Goal: Task Accomplishment & Management: Manage account settings

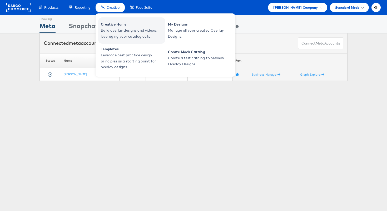
click at [109, 27] on span "Build overlay designs and videos, leveraging your catalog data." at bounding box center [132, 33] width 63 height 12
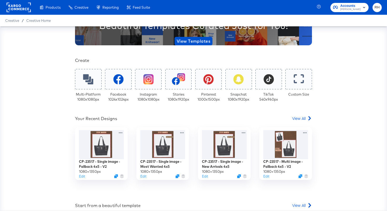
scroll to position [76, 0]
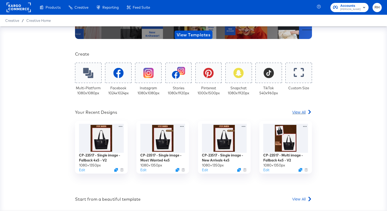
click at [300, 112] on span "View All" at bounding box center [298, 111] width 13 height 5
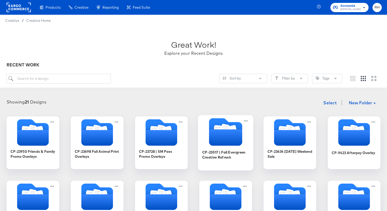
click at [220, 133] on icon "Folder" at bounding box center [225, 137] width 33 height 16
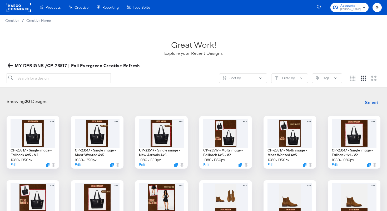
click at [259, 105] on div "Showing 20 Designs Select" at bounding box center [193, 102] width 377 height 11
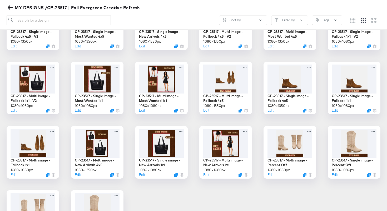
scroll to position [119, 0]
click at [172, 79] on div at bounding box center [161, 78] width 47 height 30
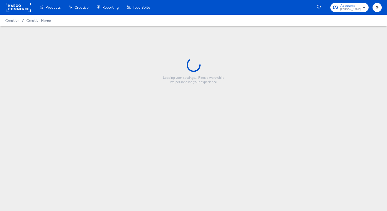
type input "CP-23517 - Multi image - Most Wanted 1x1"
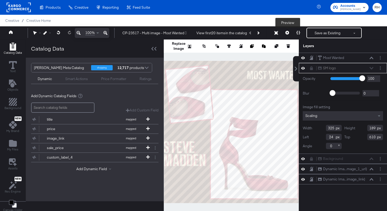
click at [287, 33] on icon at bounding box center [288, 33] width 4 height 4
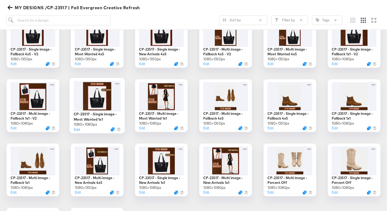
scroll to position [102, 0]
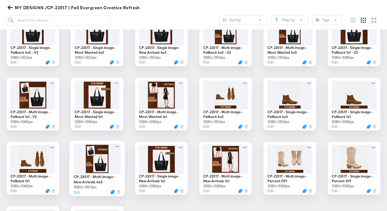
click at [100, 161] on div at bounding box center [97, 159] width 47 height 31
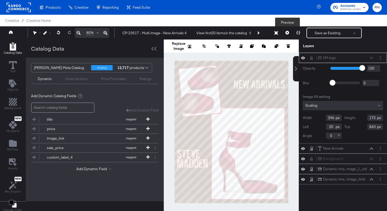
click at [288, 35] on button at bounding box center [287, 33] width 11 height 11
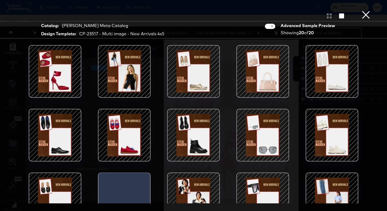
click at [197, 70] on div at bounding box center [193, 71] width 45 height 45
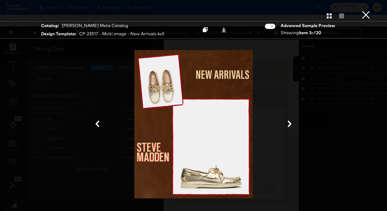
click at [365, 11] on button "×" at bounding box center [366, 5] width 11 height 11
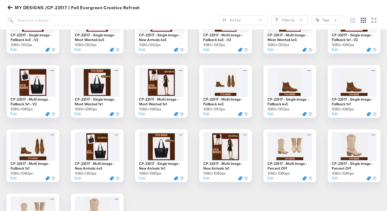
scroll to position [116, 0]
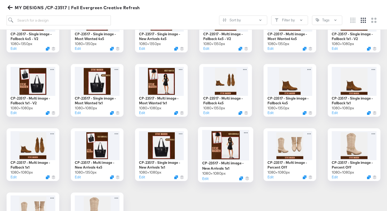
click at [227, 151] on div at bounding box center [225, 145] width 47 height 30
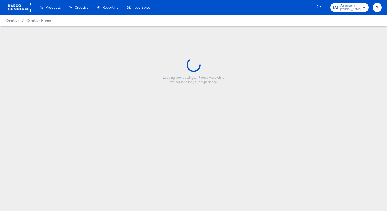
type input "CP-23517 - Multi image - New Arrivals 1x1"
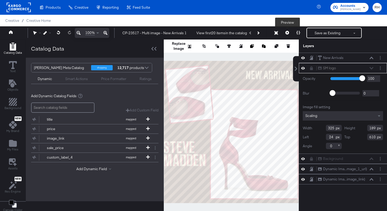
click at [285, 35] on button at bounding box center [287, 33] width 11 height 11
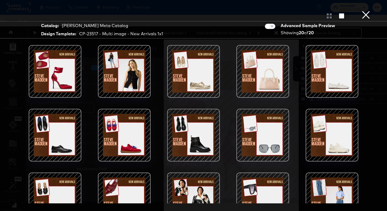
click at [181, 68] on div at bounding box center [193, 71] width 45 height 45
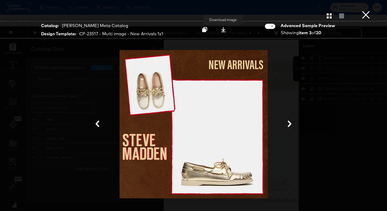
click at [223, 29] on icon at bounding box center [223, 29] width 5 height 5
click at [370, 11] on button "×" at bounding box center [366, 5] width 11 height 11
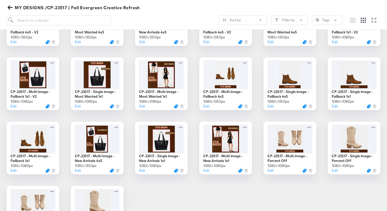
scroll to position [124, 0]
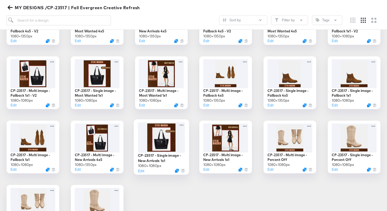
click at [172, 138] on div at bounding box center [161, 137] width 47 height 30
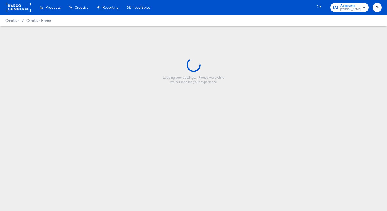
type input "CP-23517 - Single image - New Arrivals 1x1"
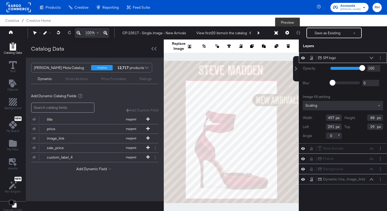
click at [289, 31] on button at bounding box center [287, 33] width 11 height 11
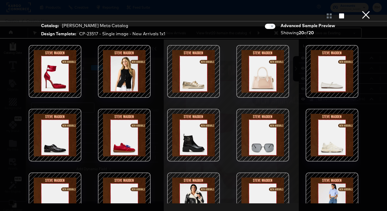
click at [194, 68] on div at bounding box center [193, 71] width 45 height 45
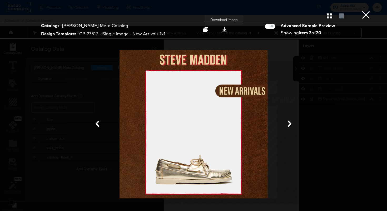
click at [226, 28] on icon at bounding box center [224, 29] width 5 height 5
click at [382, 19] on div "Gallery View" at bounding box center [193, 16] width 387 height 11
click at [365, 11] on button "×" at bounding box center [366, 5] width 11 height 11
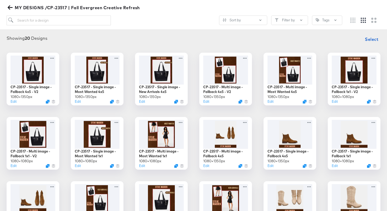
scroll to position [64, 0]
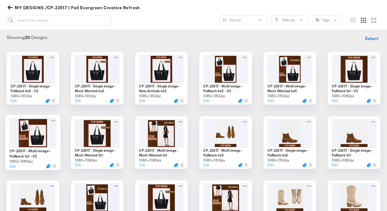
click at [42, 129] on div at bounding box center [32, 133] width 47 height 30
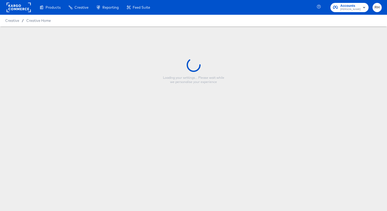
type input "CP-23517 - Multi image - Fallback 1x1 - V2"
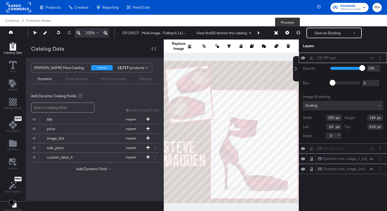
click at [289, 35] on button at bounding box center [287, 33] width 11 height 11
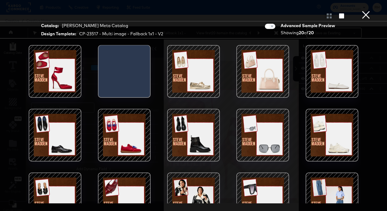
click at [209, 75] on div at bounding box center [193, 71] width 45 height 45
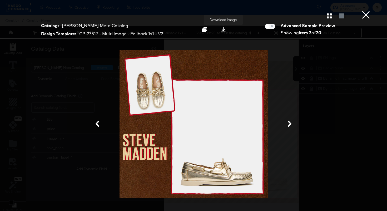
click at [225, 32] on button at bounding box center [223, 29] width 17 height 9
click at [380, 41] on div "Catalog: Steve Madden Meta Catalog Design Template: CP-23517 - Multi image - Fa…" at bounding box center [193, 106] width 387 height 190
click at [367, 11] on button "×" at bounding box center [366, 5] width 11 height 11
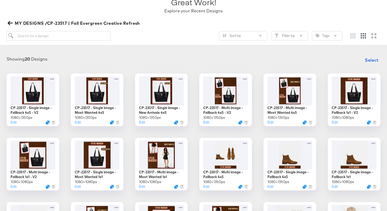
scroll to position [44, 0]
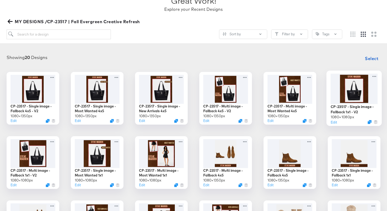
click at [352, 92] on div at bounding box center [354, 88] width 47 height 30
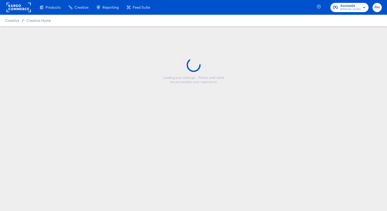
type input "CP-23517 - Single image - Fallback 1x1 - V2"
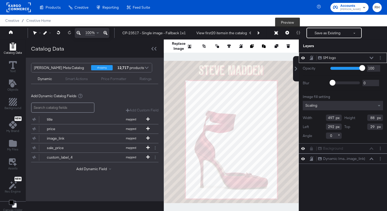
click at [286, 32] on button at bounding box center [287, 33] width 11 height 11
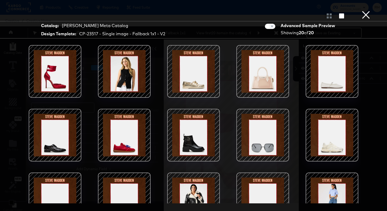
click at [178, 79] on div at bounding box center [193, 71] width 45 height 45
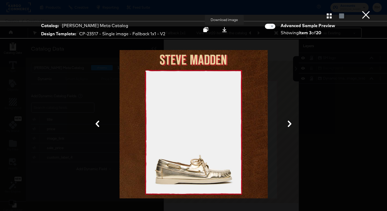
click at [227, 28] on div at bounding box center [224, 30] width 7 height 6
click at [362, 11] on button "×" at bounding box center [366, 5] width 11 height 11
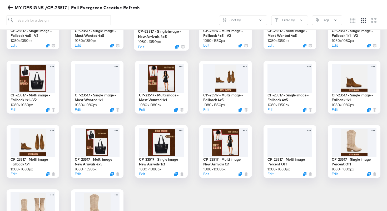
scroll to position [121, 0]
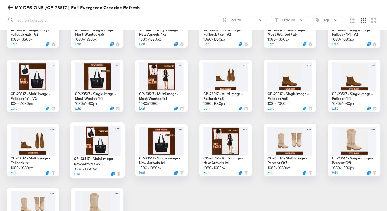
click at [111, 147] on div at bounding box center [97, 140] width 47 height 30
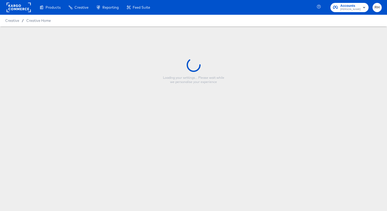
type input "CP-23517 - Multi image - New Arrivals 4x5"
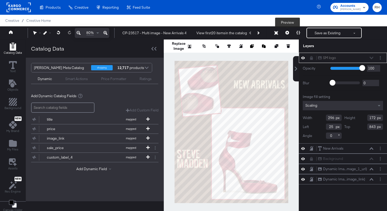
click at [287, 35] on button at bounding box center [287, 33] width 11 height 11
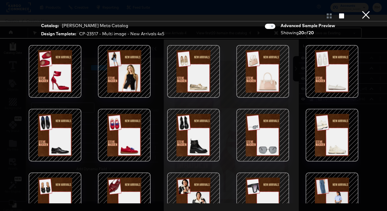
click at [59, 127] on div at bounding box center [55, 135] width 45 height 45
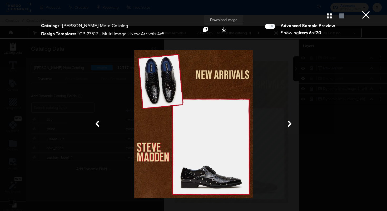
click at [227, 32] on div at bounding box center [223, 30] width 7 height 6
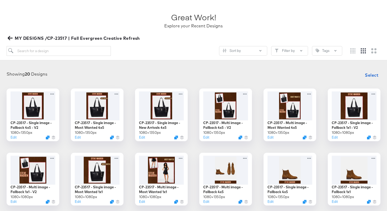
scroll to position [30, 0]
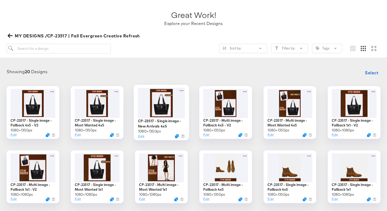
click at [164, 103] on div at bounding box center [161, 103] width 47 height 30
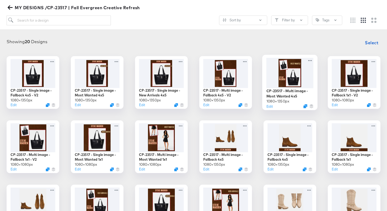
scroll to position [60, 0]
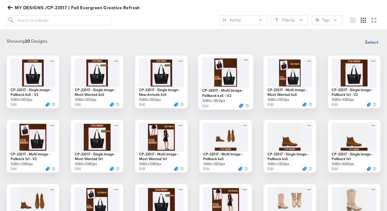
click at [233, 76] on div at bounding box center [225, 72] width 47 height 30
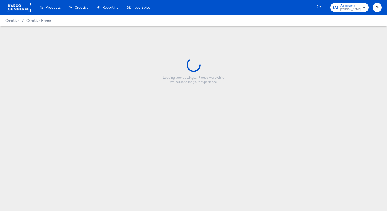
type input "CP-23517 - Multi image - Fallback 4x5 - V2"
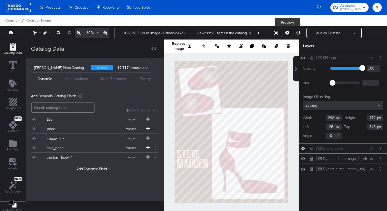
click at [286, 33] on icon at bounding box center [288, 33] width 4 height 4
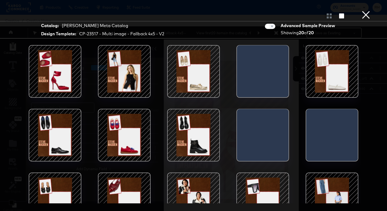
click at [58, 128] on div at bounding box center [55, 135] width 45 height 45
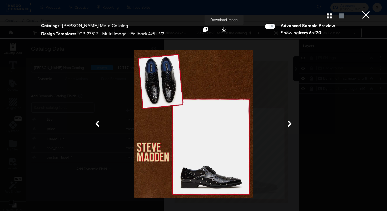
click at [225, 30] on icon at bounding box center [224, 29] width 4 height 5
click at [381, 31] on div "Catalog: Steve Madden Meta Catalog Design Template: CP-23517 - Multi image - Fa…" at bounding box center [193, 29] width 387 height 17
click at [365, 11] on button "×" at bounding box center [366, 5] width 11 height 11
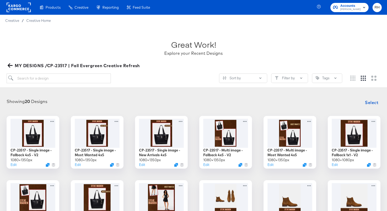
click at [177, 100] on div "Showing 20 Designs Select" at bounding box center [193, 102] width 377 height 11
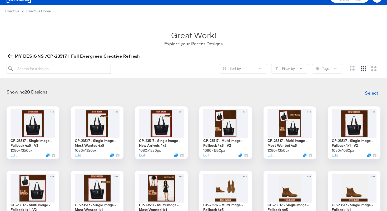
scroll to position [12, 0]
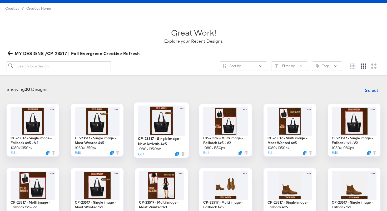
click at [163, 121] on div at bounding box center [161, 120] width 47 height 30
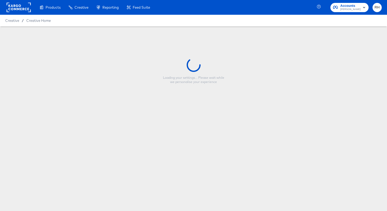
type input "CP-23517 - Single image - New Arrivals 4x5"
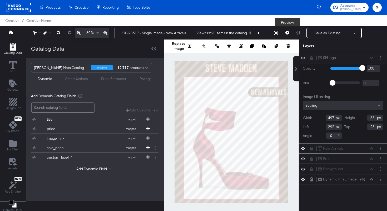
click at [287, 35] on button at bounding box center [287, 33] width 11 height 11
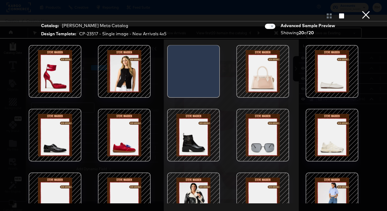
click at [60, 131] on div at bounding box center [55, 135] width 45 height 45
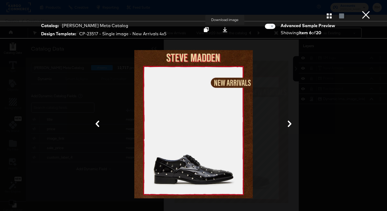
click at [227, 28] on icon at bounding box center [225, 29] width 5 height 5
click at [376, 16] on div "Gallery View" at bounding box center [193, 16] width 387 height 11
click at [364, 11] on button "×" at bounding box center [366, 5] width 11 height 11
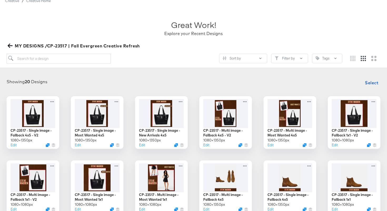
scroll to position [23, 0]
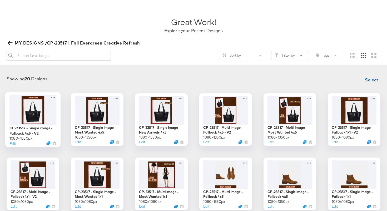
click at [33, 112] on div at bounding box center [32, 110] width 47 height 30
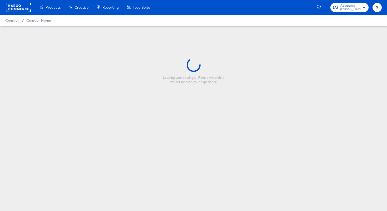
type input "CP-23517 - Single image - Fallback 4x5 - V2"
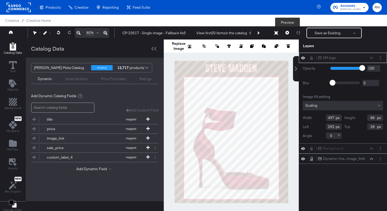
click at [284, 35] on button at bounding box center [287, 33] width 11 height 11
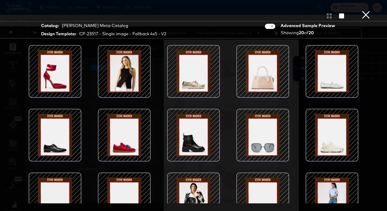
click at [59, 123] on div at bounding box center [55, 135] width 45 height 45
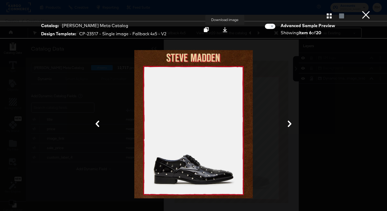
click at [229, 31] on button at bounding box center [225, 29] width 17 height 9
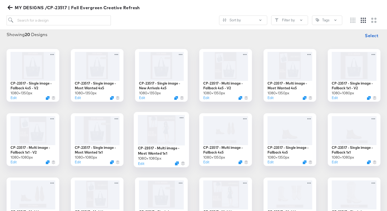
scroll to position [66, 0]
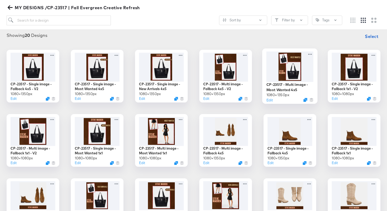
click at [290, 75] on div at bounding box center [290, 66] width 47 height 30
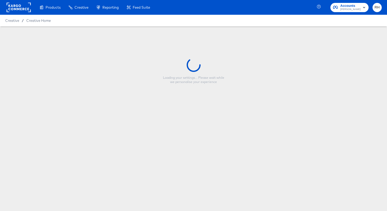
type input "CP-23517 - Multi image - Most Wanted 4x5"
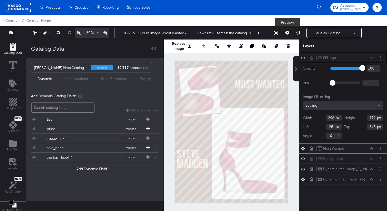
click at [287, 33] on icon at bounding box center [288, 33] width 4 height 4
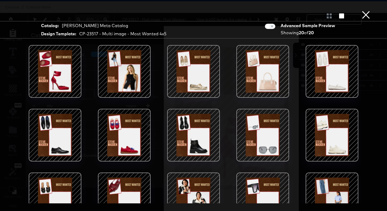
scroll to position [13, 0]
click at [189, 132] on div at bounding box center [193, 135] width 45 height 45
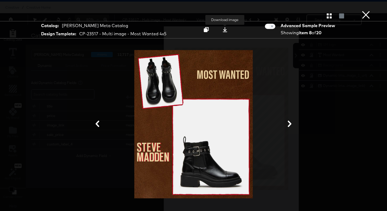
click at [225, 30] on icon at bounding box center [225, 29] width 5 height 5
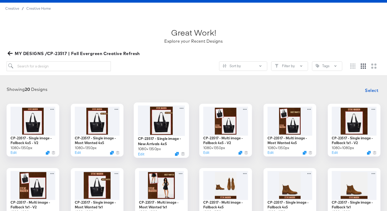
scroll to position [13, 0]
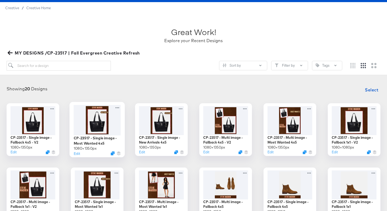
click at [106, 118] on div at bounding box center [97, 120] width 47 height 30
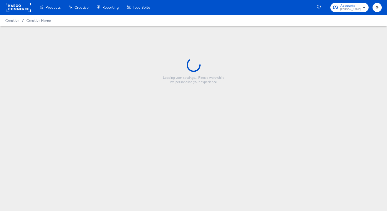
type input "CP-23517 - Single image - Most Wanted 4x5"
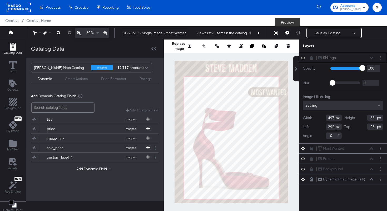
click at [286, 33] on icon at bounding box center [288, 33] width 4 height 4
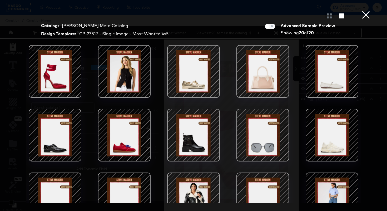
click at [185, 125] on div at bounding box center [193, 135] width 45 height 45
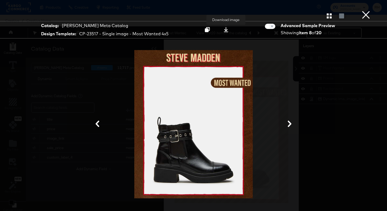
click at [225, 29] on icon at bounding box center [226, 29] width 5 height 5
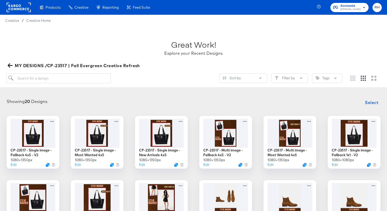
scroll to position [1, 0]
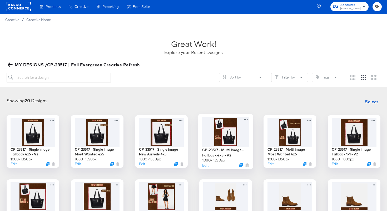
click at [222, 134] on div at bounding box center [225, 132] width 47 height 30
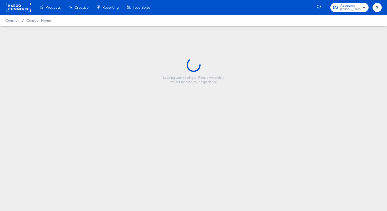
type input "CP-23517 - Multi image - Fallback 4x5 - V2"
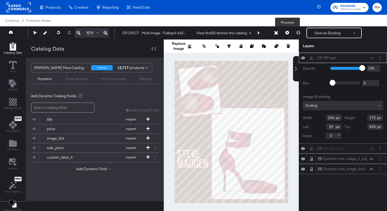
click at [290, 32] on button at bounding box center [287, 33] width 11 height 11
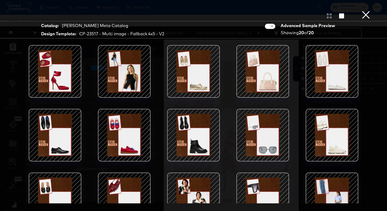
click at [198, 124] on div at bounding box center [193, 135] width 45 height 45
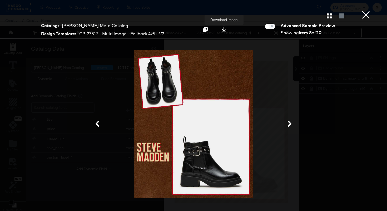
click at [224, 28] on icon at bounding box center [224, 29] width 5 height 5
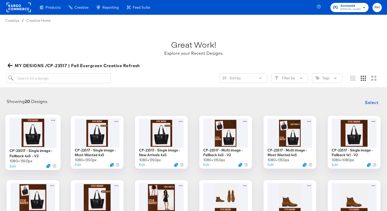
click at [33, 131] on div at bounding box center [32, 132] width 47 height 30
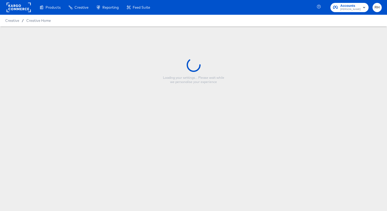
type input "CP-23517 - Single image - Fallback 4x5 - V2"
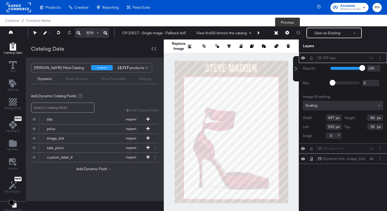
click at [285, 35] on button at bounding box center [287, 33] width 11 height 11
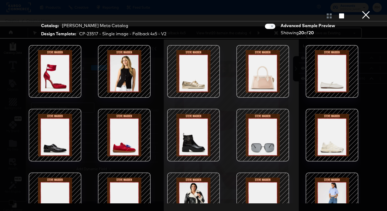
click at [184, 129] on div at bounding box center [193, 135] width 45 height 45
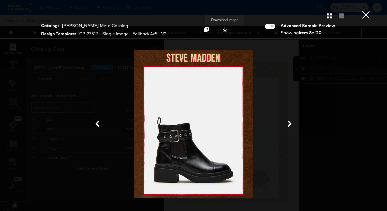
click at [226, 30] on icon at bounding box center [225, 29] width 4 height 5
click at [371, 17] on div "Product View" at bounding box center [193, 16] width 387 height 11
click at [366, 11] on button "×" at bounding box center [366, 5] width 11 height 11
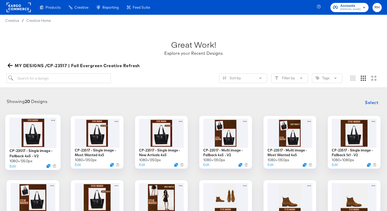
click at [31, 137] on div at bounding box center [32, 132] width 47 height 30
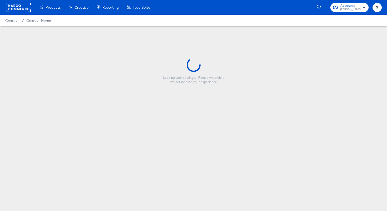
type input "CP-23517 - Single image - Fallback 4x5 - V2"
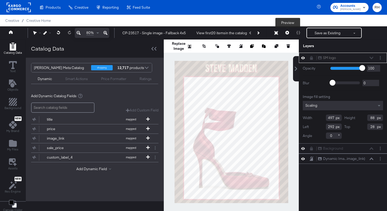
click at [287, 32] on icon at bounding box center [288, 33] width 4 height 4
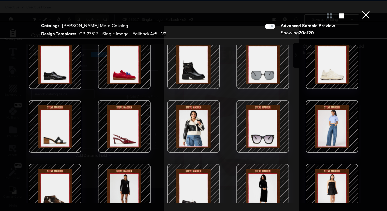
scroll to position [86, 0]
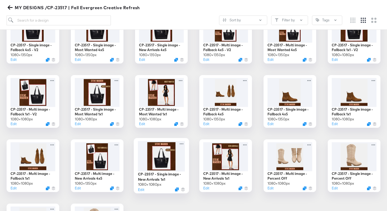
scroll to position [106, 0]
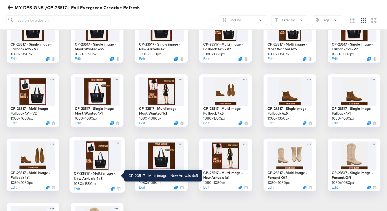
click at [84, 173] on div "CP-23517 - Multi image - New Arrivals 4x5" at bounding box center [97, 176] width 47 height 10
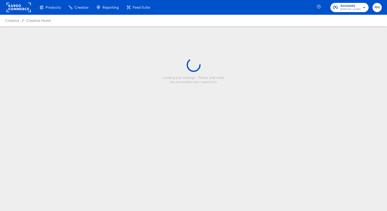
type input "CP-23517 - Multi image - New Arrivals 4x5"
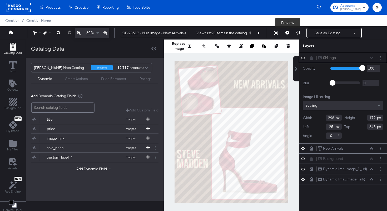
click at [290, 34] on button at bounding box center [287, 33] width 11 height 11
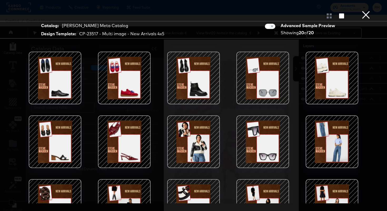
scroll to position [56, 0]
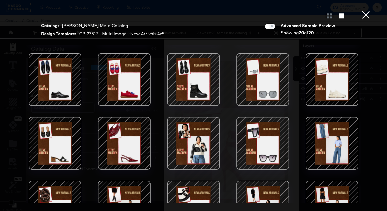
click at [61, 132] on div at bounding box center [55, 143] width 45 height 45
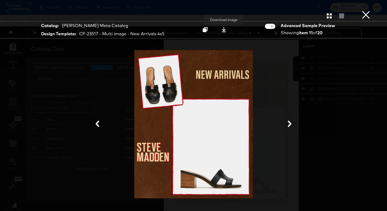
click at [223, 31] on icon at bounding box center [224, 29] width 5 height 5
click at [305, 138] on div at bounding box center [193, 124] width 335 height 158
click at [365, 11] on button "×" at bounding box center [366, 5] width 11 height 11
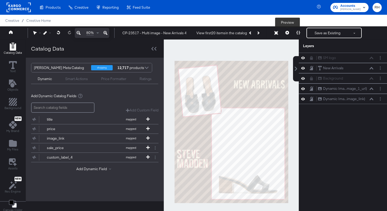
click at [288, 34] on icon at bounding box center [288, 33] width 4 height 4
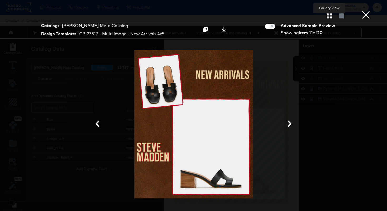
click at [328, 16] on icon "button" at bounding box center [329, 15] width 5 height 5
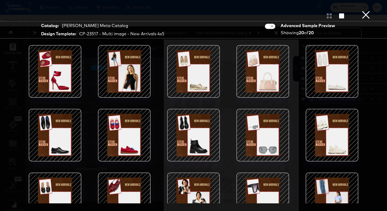
click at [123, 132] on div at bounding box center [124, 135] width 45 height 45
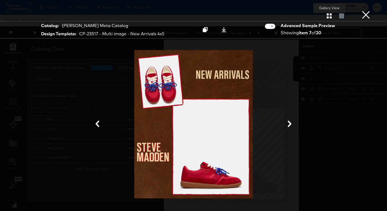
click at [332, 16] on button "button" at bounding box center [329, 15] width 9 height 5
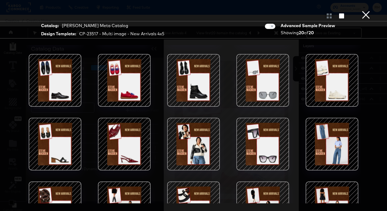
scroll to position [57, 0]
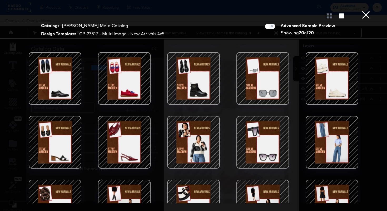
click at [122, 76] on div at bounding box center [124, 78] width 45 height 45
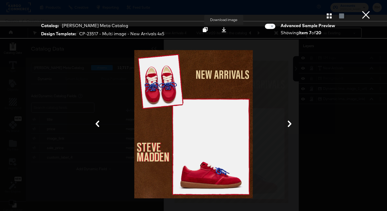
click at [228, 29] on button at bounding box center [224, 29] width 17 height 9
click at [353, 142] on div at bounding box center [193, 124] width 335 height 158
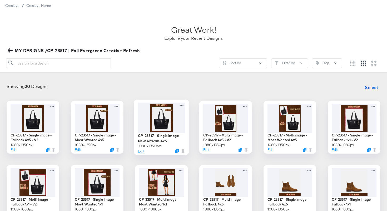
scroll to position [16, 0]
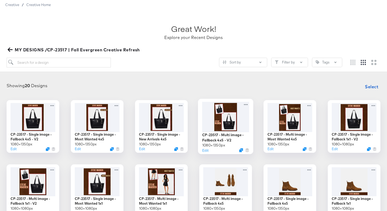
click at [235, 118] on div at bounding box center [225, 117] width 47 height 30
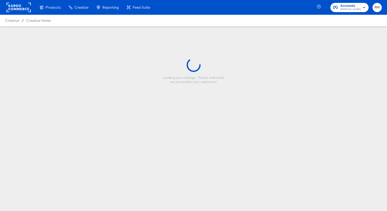
type input "CP-23517 - Multi image - Fallback 4x5 - V2"
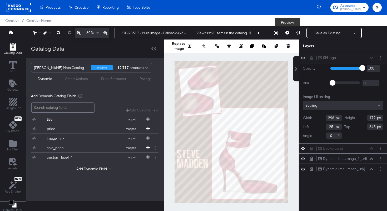
click at [289, 31] on icon at bounding box center [288, 33] width 4 height 4
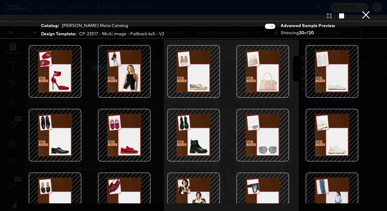
click at [124, 136] on div at bounding box center [124, 135] width 45 height 45
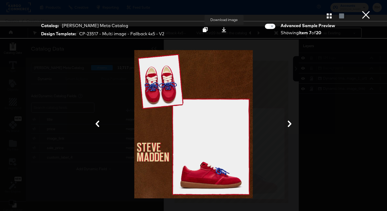
click at [224, 28] on icon at bounding box center [224, 29] width 5 height 5
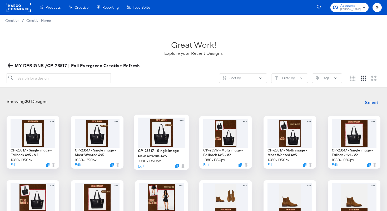
click at [162, 128] on div at bounding box center [161, 132] width 47 height 30
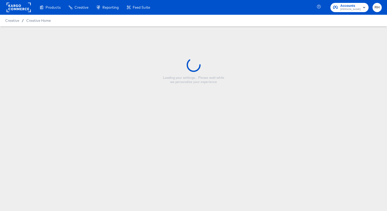
type input "CP-23517 - Single image - New Arrivals 4x5"
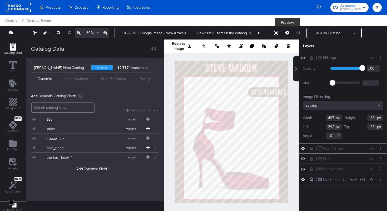
click at [288, 33] on icon at bounding box center [288, 33] width 4 height 4
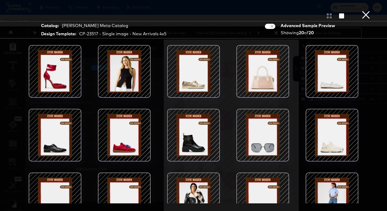
click at [121, 126] on div at bounding box center [124, 135] width 45 height 45
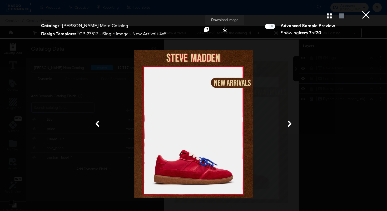
click at [223, 31] on icon at bounding box center [225, 29] width 5 height 5
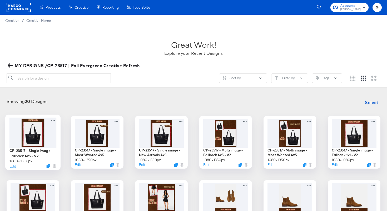
click at [31, 129] on div at bounding box center [32, 132] width 47 height 30
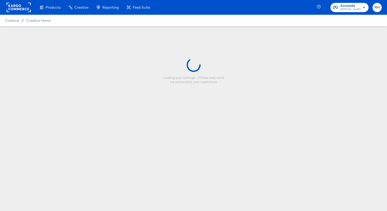
type input "CP-23517 - Single image - Fallback 4x5 - V2"
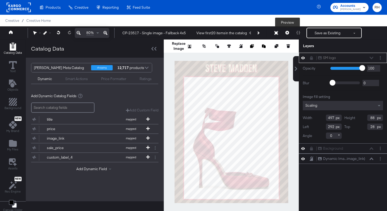
click at [288, 34] on icon at bounding box center [288, 33] width 4 height 4
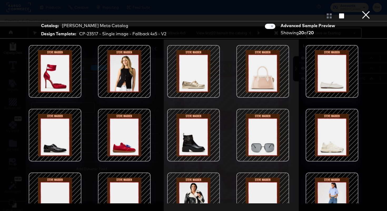
click at [117, 130] on div at bounding box center [124, 135] width 45 height 45
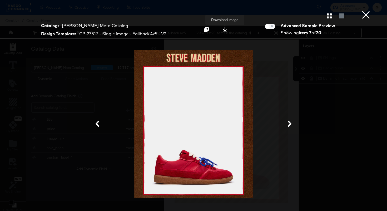
click at [228, 30] on div at bounding box center [225, 30] width 7 height 6
click at [362, 11] on button "×" at bounding box center [366, 5] width 11 height 11
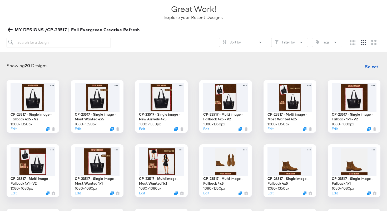
scroll to position [37, 0]
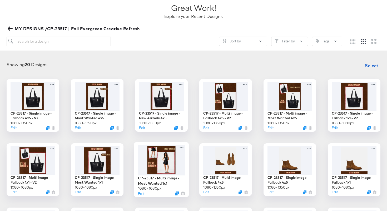
click at [161, 160] on div at bounding box center [161, 160] width 47 height 31
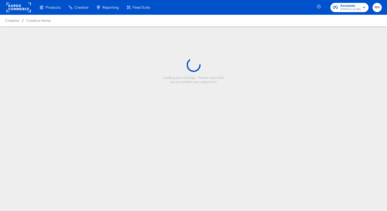
type input "CP-23517 - Multi image - Most Wanted 1x1"
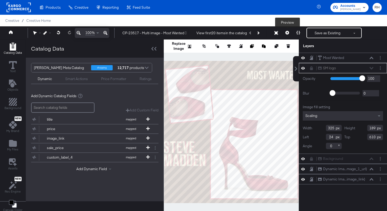
click at [288, 33] on icon at bounding box center [288, 33] width 4 height 4
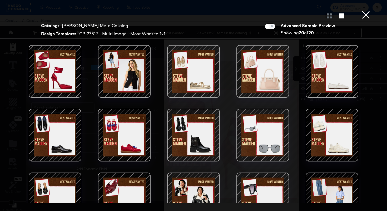
click at [191, 70] on div at bounding box center [193, 71] width 45 height 45
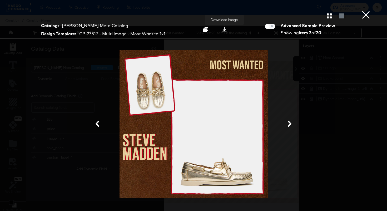
click at [223, 29] on icon at bounding box center [224, 29] width 5 height 5
click at [368, 11] on button "×" at bounding box center [366, 5] width 11 height 11
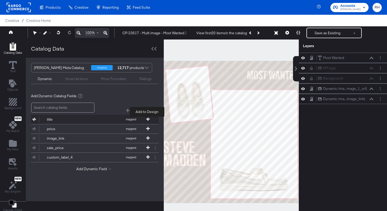
click at [146, 118] on icon at bounding box center [148, 119] width 4 height 4
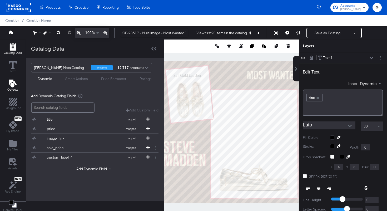
scroll to position [4, 0]
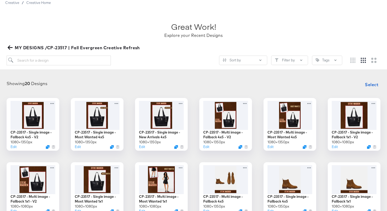
scroll to position [20, 0]
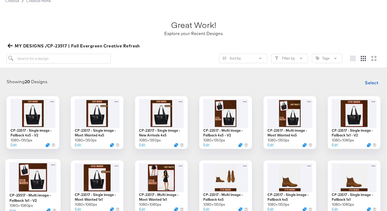
click at [42, 165] on div at bounding box center [32, 177] width 47 height 31
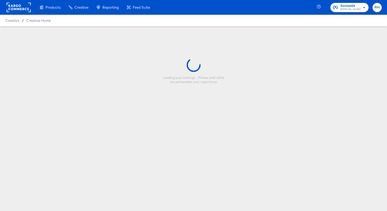
type input "CP-23517 - Multi image - Fallback 1x1 - V2"
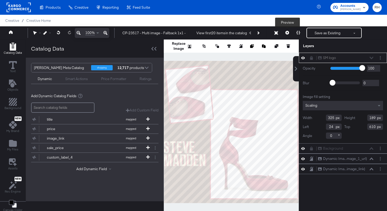
click at [283, 33] on button at bounding box center [287, 33] width 11 height 11
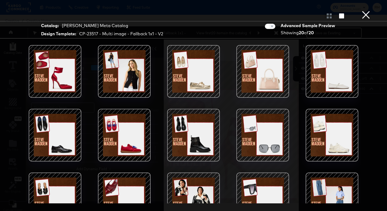
click at [313, 80] on div at bounding box center [332, 71] width 45 height 45
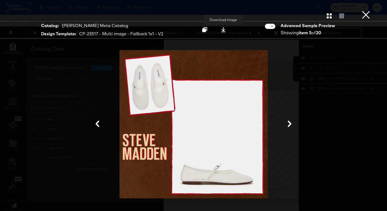
click at [225, 29] on icon at bounding box center [223, 29] width 5 height 5
click at [369, 11] on button "×" at bounding box center [366, 5] width 11 height 11
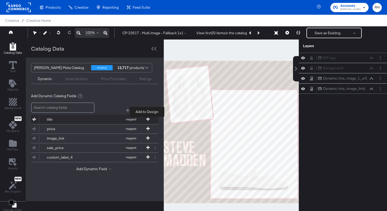
click at [148, 118] on icon at bounding box center [148, 119] width 4 height 4
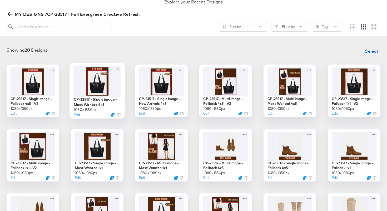
scroll to position [53, 0]
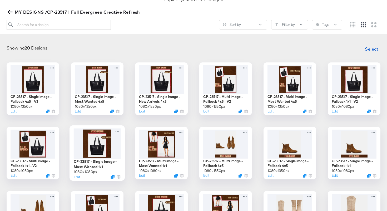
click at [100, 156] on div at bounding box center [97, 143] width 47 height 30
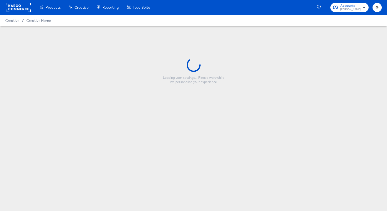
type input "CP-23517 - Single image - Most Wanted 1x1"
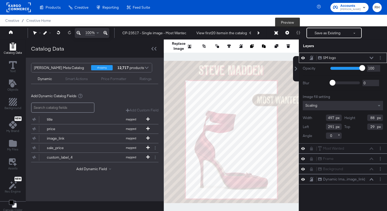
click at [285, 34] on button at bounding box center [287, 33] width 11 height 11
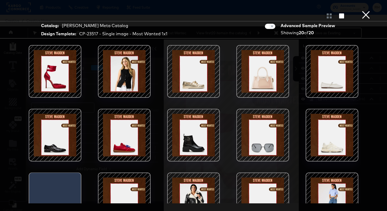
click at [66, 73] on div at bounding box center [55, 71] width 45 height 45
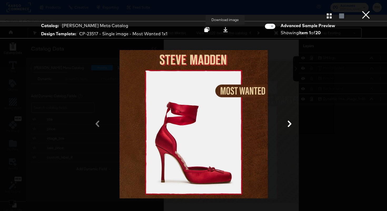
click at [231, 32] on button at bounding box center [225, 29] width 17 height 9
click at [366, 11] on button "×" at bounding box center [366, 5] width 11 height 11
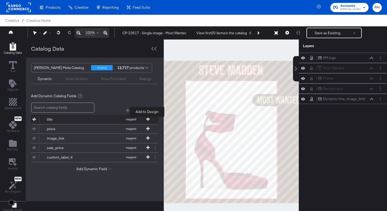
click at [147, 119] on icon at bounding box center [148, 119] width 4 height 4
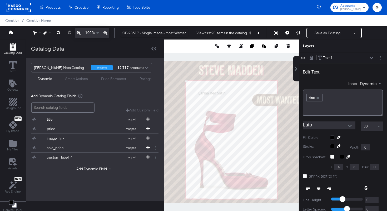
type input "291"
type input "234"
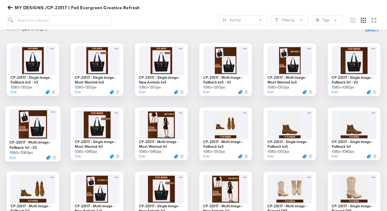
scroll to position [72, 0]
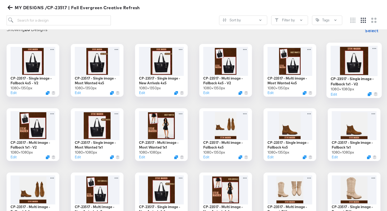
click at [361, 65] on div at bounding box center [354, 61] width 47 height 30
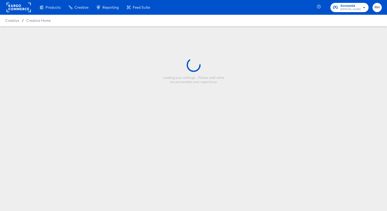
type input "CP-23517 - Single image - Fallback 1x1 - V2"
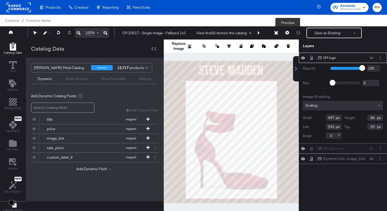
click at [284, 32] on button at bounding box center [287, 33] width 11 height 11
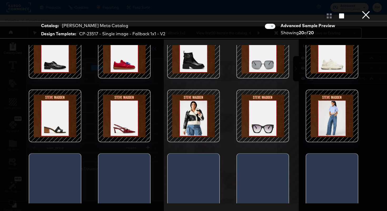
scroll to position [86, 0]
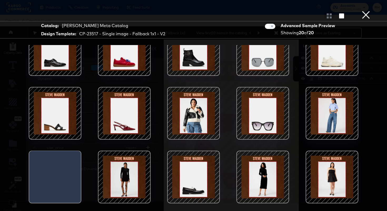
click at [120, 121] on div at bounding box center [124, 113] width 45 height 45
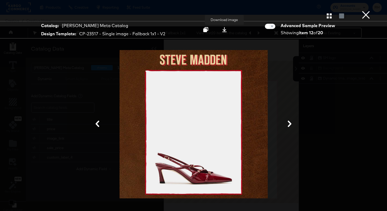
click at [224, 29] on icon at bounding box center [224, 29] width 5 height 5
click at [364, 11] on button "×" at bounding box center [366, 5] width 11 height 11
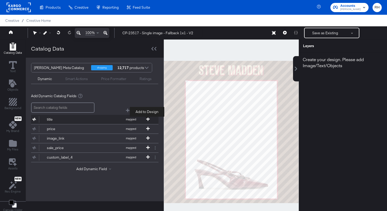
click at [148, 119] on icon at bounding box center [148, 119] width 4 height 4
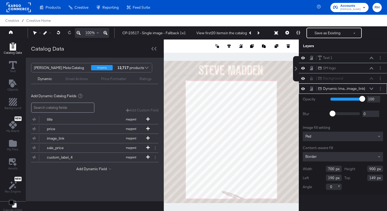
type input "380"
type input "387"
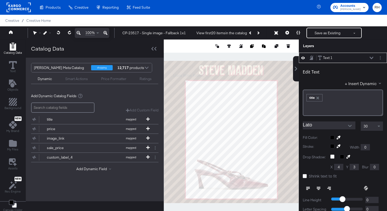
scroll to position [5, 0]
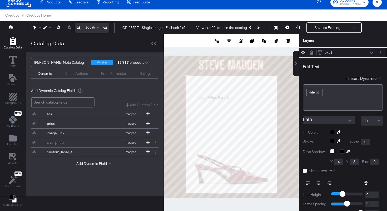
type input "292"
type input "308"
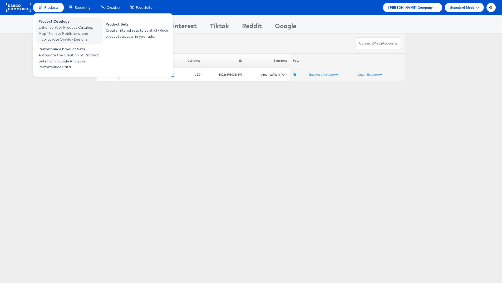
click at [49, 27] on span "Enhance Your Product Catalog, Map Them to Publishers, and Incorporate Overlay D…" at bounding box center [69, 33] width 63 height 18
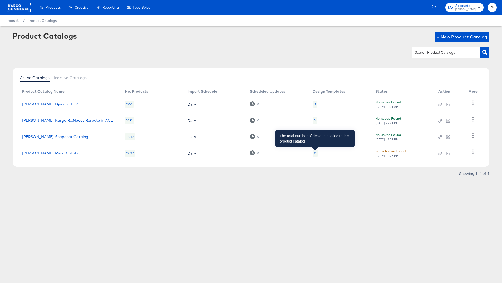
click at [315, 152] on div "11" at bounding box center [315, 153] width 3 height 4
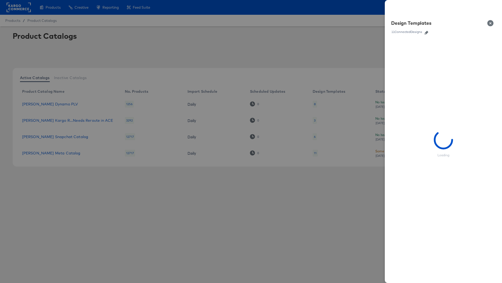
click at [426, 33] on icon "button" at bounding box center [427, 33] width 4 height 4
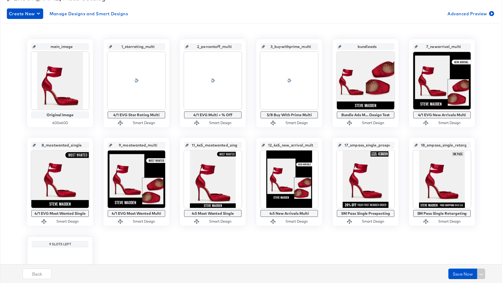
scroll to position [94, 0]
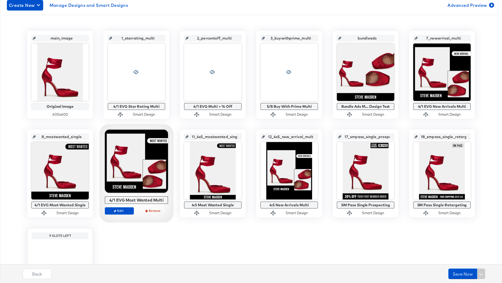
click at [138, 179] on div at bounding box center [136, 161] width 63 height 63
click at [126, 210] on span "Edit" at bounding box center [119, 211] width 24 height 4
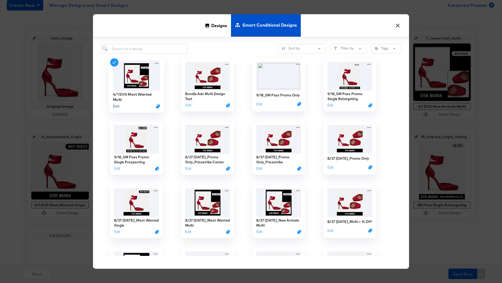
click at [114, 106] on button "Edit" at bounding box center [116, 106] width 6 height 5
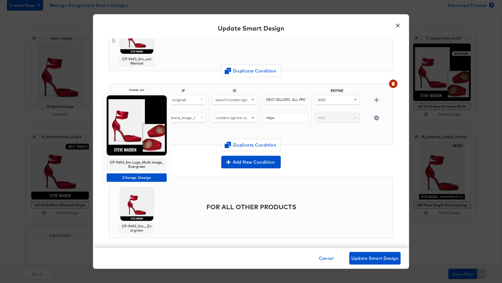
scroll to position [150, 0]
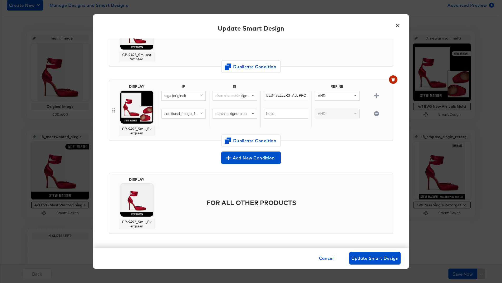
click at [398, 23] on button "×" at bounding box center [397, 23] width 9 height 9
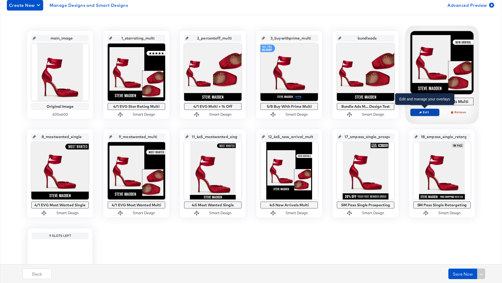
click at [420, 111] on span "Edit" at bounding box center [425, 112] width 24 height 4
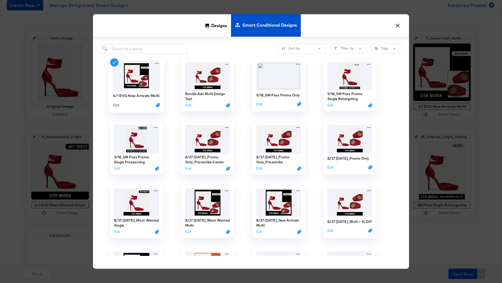
click at [114, 107] on button "Edit" at bounding box center [116, 104] width 6 height 5
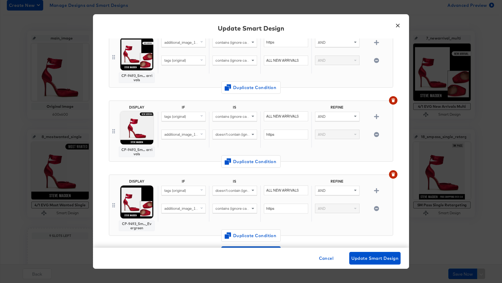
scroll to position [0, 0]
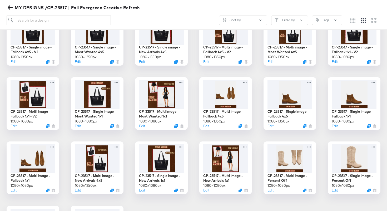
scroll to position [105, 0]
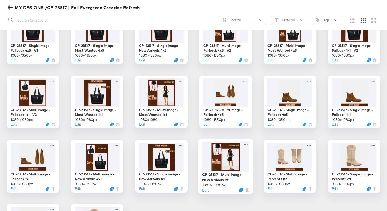
click at [235, 162] on div at bounding box center [225, 156] width 47 height 31
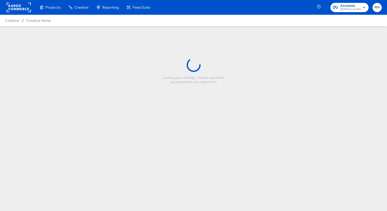
type input "CP-23517 - Multi image - New Arrivals 1x1"
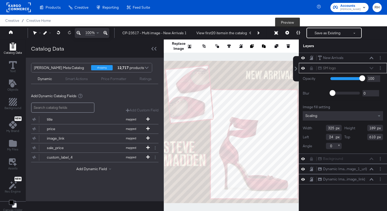
click at [286, 32] on icon at bounding box center [288, 33] width 4 height 4
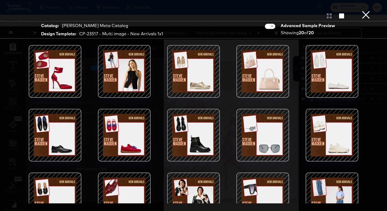
click at [58, 131] on div at bounding box center [55, 135] width 45 height 45
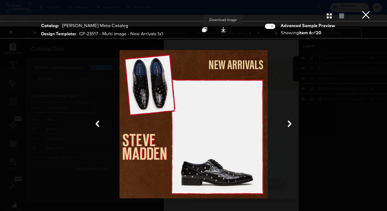
click at [220, 32] on div at bounding box center [223, 30] width 7 height 6
click at [363, 11] on button "×" at bounding box center [366, 5] width 11 height 11
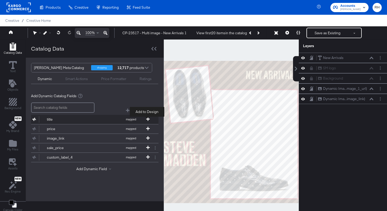
click at [145, 119] on span at bounding box center [147, 119] width 5 height 4
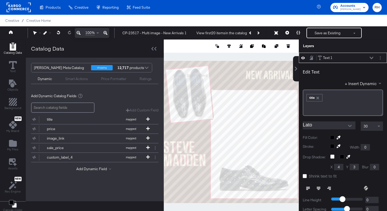
type input "552"
type input "448"
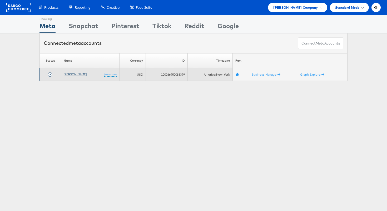
click at [76, 76] on link "[PERSON_NAME]" at bounding box center [75, 74] width 23 height 4
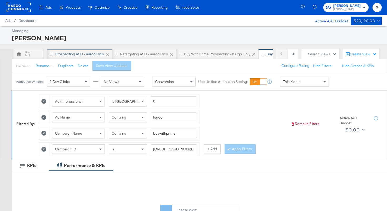
click at [82, 55] on div "Prospecting ASC - Kargo only" at bounding box center [79, 54] width 49 height 5
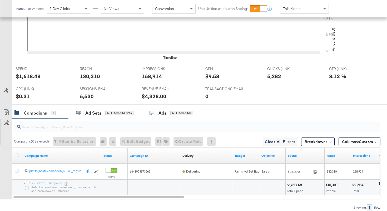
scroll to position [227, 0]
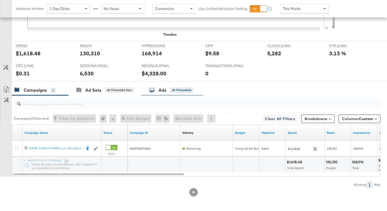
click at [165, 91] on div "Ads" at bounding box center [163, 90] width 8 height 6
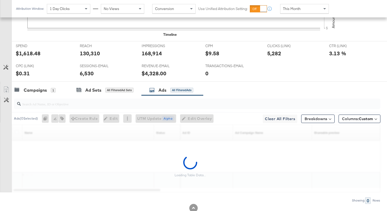
click at [112, 106] on input "search" at bounding box center [184, 102] width 327 height 10
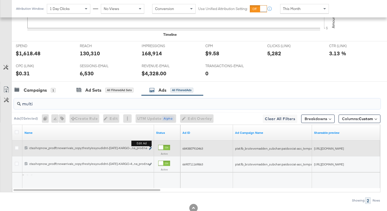
click at [151, 148] on icon "link" at bounding box center [150, 148] width 3 height 3
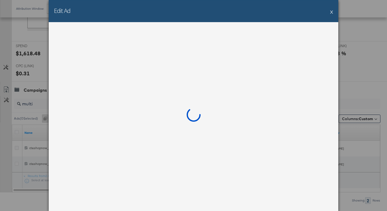
click at [331, 11] on button "X" at bounding box center [331, 12] width 3 height 11
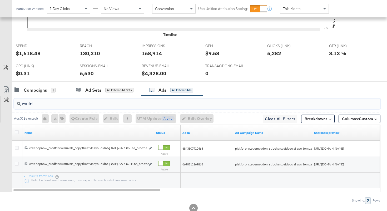
click at [77, 106] on input "multi" at bounding box center [184, 102] width 327 height 10
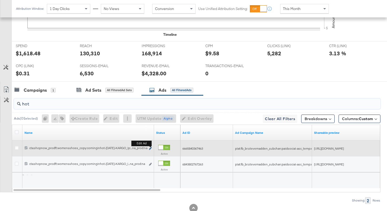
click at [151, 150] on icon "link" at bounding box center [150, 148] width 3 height 3
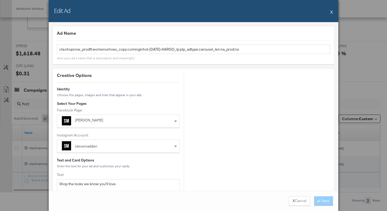
scroll to position [73, 0]
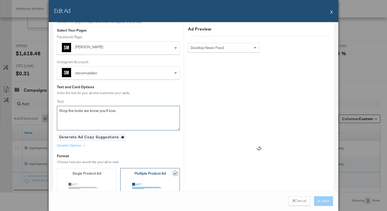
click at [118, 121] on textarea "Shop the looks we know you'll love." at bounding box center [118, 118] width 123 height 24
click at [296, 199] on button "X Cancel" at bounding box center [299, 200] width 21 height 9
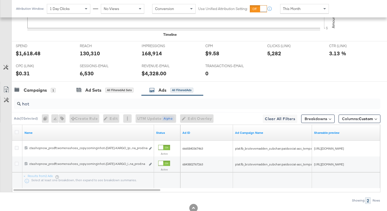
click at [37, 104] on input "hot" at bounding box center [184, 102] width 327 height 10
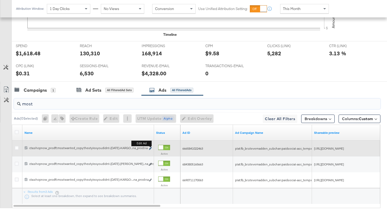
click at [150, 147] on button "Edit ad" at bounding box center [150, 149] width 3 height 6
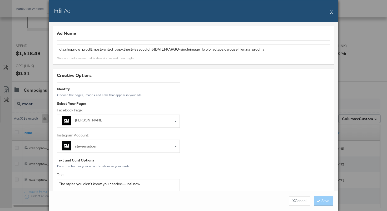
click at [332, 13] on button "X" at bounding box center [331, 12] width 3 height 11
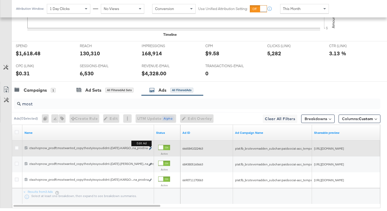
click at [150, 148] on icon "link" at bounding box center [150, 148] width 3 height 3
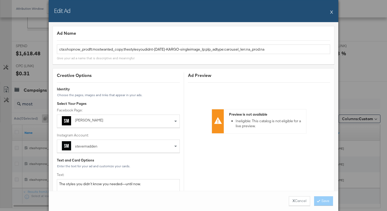
scroll to position [226, 0]
click at [118, 187] on textarea "The styles you didn’t know you needed—until now." at bounding box center [118, 191] width 123 height 24
click at [296, 200] on button "X Cancel" at bounding box center [299, 200] width 21 height 9
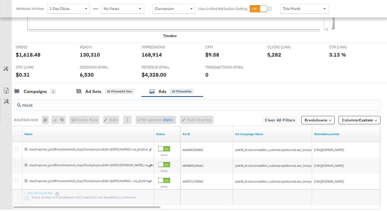
click at [118, 103] on input "most" at bounding box center [184, 103] width 327 height 10
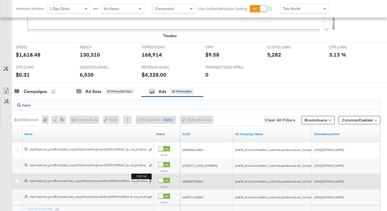
type input "new"
click at [149, 182] on button "Edit ad" at bounding box center [150, 182] width 3 height 6
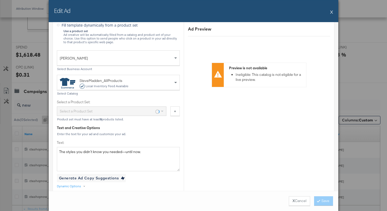
scroll to position [156, 0]
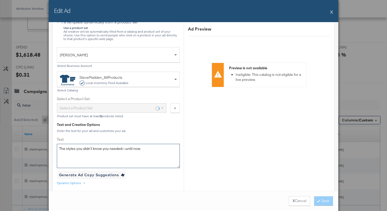
click at [100, 154] on textarea "The styles you didn’t know you needed—until now." at bounding box center [118, 156] width 123 height 24
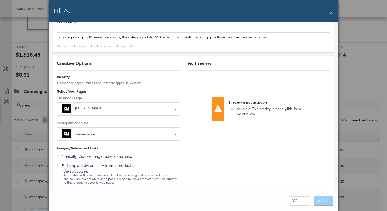
scroll to position [0, 0]
